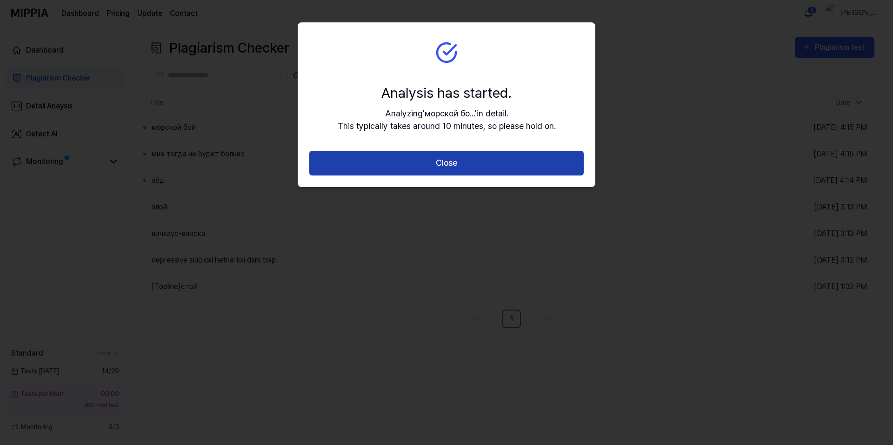
click at [466, 165] on button "Close" at bounding box center [446, 163] width 274 height 25
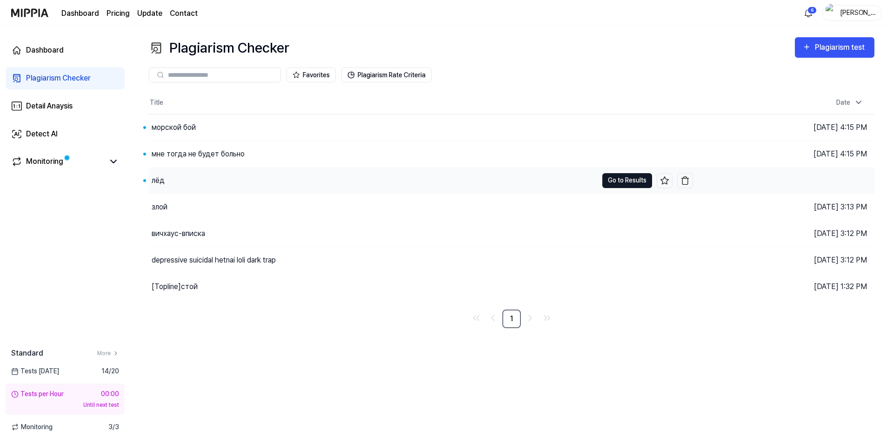
click at [605, 179] on button "Go to Results" at bounding box center [627, 180] width 50 height 15
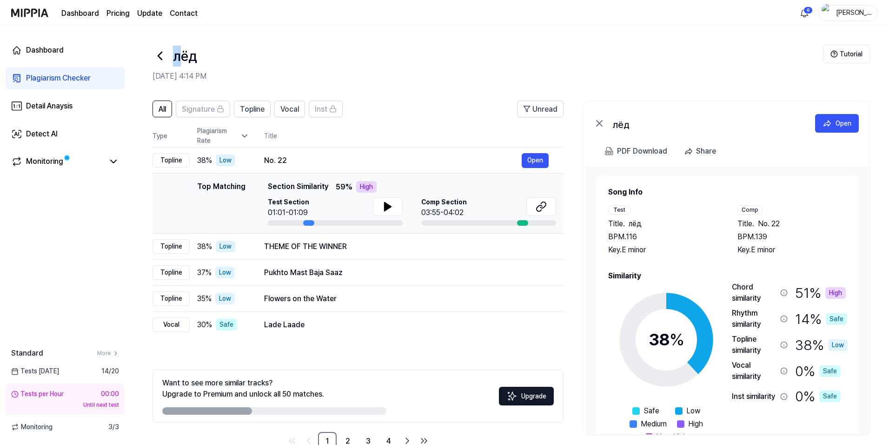
click at [176, 60] on h1 "лёд" at bounding box center [185, 56] width 24 height 21
click at [166, 59] on icon at bounding box center [160, 55] width 15 height 15
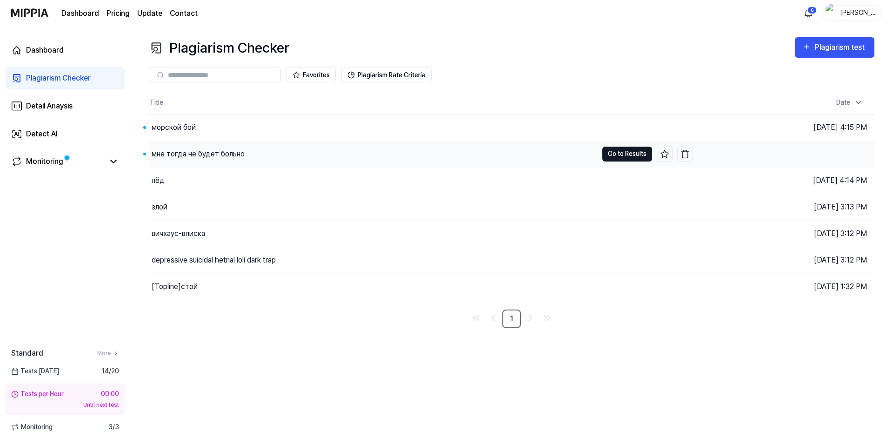
click at [611, 157] on button "Go to Results" at bounding box center [627, 153] width 50 height 15
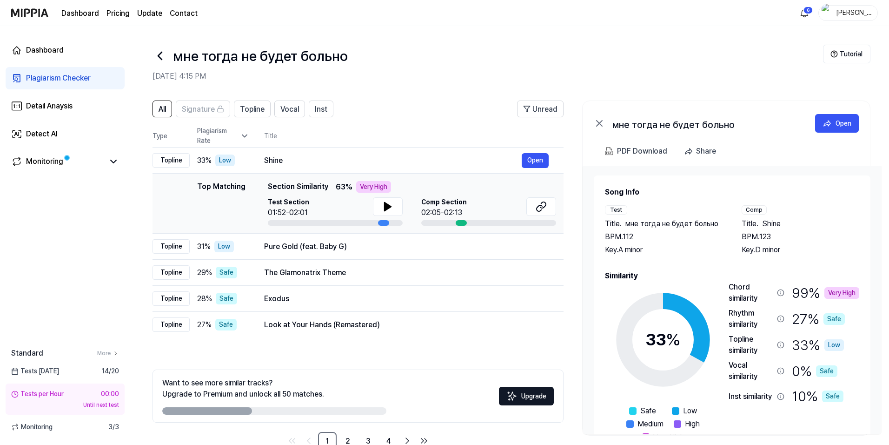
click at [158, 56] on icon at bounding box center [160, 55] width 15 height 15
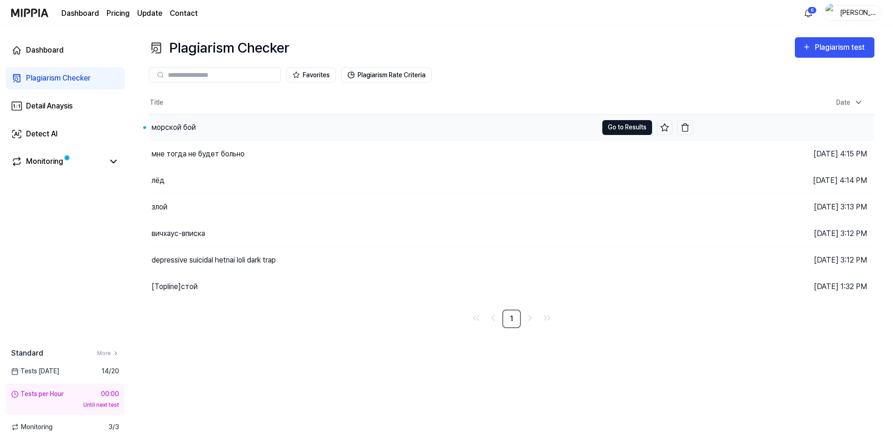
click at [630, 128] on button "Go to Results" at bounding box center [627, 127] width 50 height 15
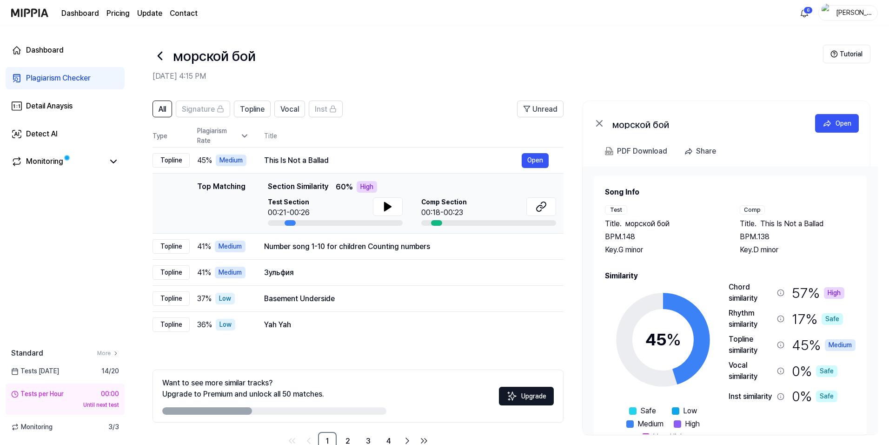
click at [157, 56] on icon at bounding box center [160, 55] width 15 height 15
